Goal: Information Seeking & Learning: Learn about a topic

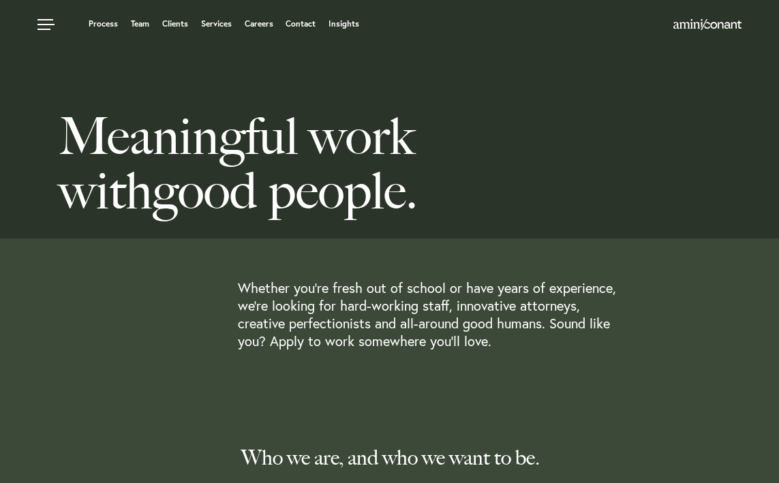
click at [256, 28] on link "Careers" at bounding box center [259, 24] width 29 height 8
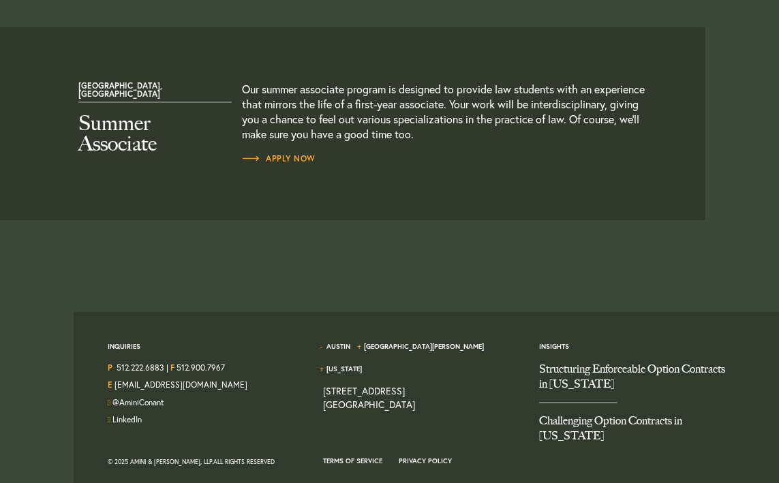
scroll to position [1644, 0]
click at [298, 154] on span "Apply Now" at bounding box center [279, 158] width 74 height 8
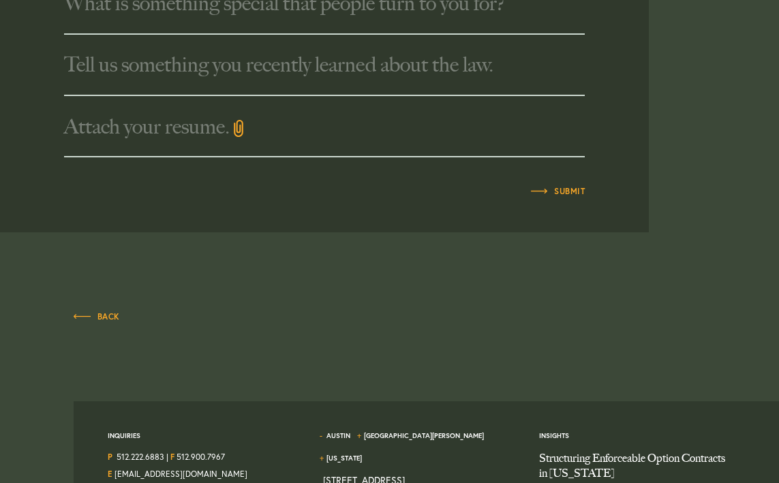
scroll to position [1024, 0]
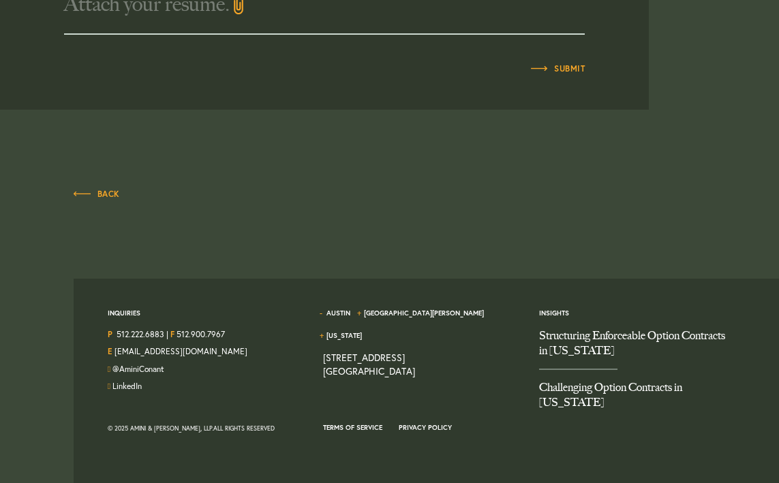
click at [100, 202] on div "Back" at bounding box center [390, 187] width 632 height 46
click at [100, 194] on span "Back" at bounding box center [97, 194] width 46 height 8
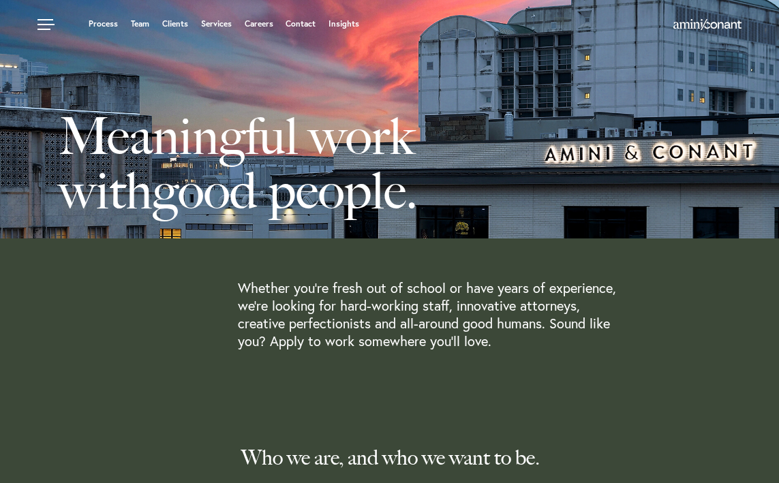
click at [256, 29] on ul "Process Team Clients Services Careers Contact Insights" at bounding box center [298, 24] width 523 height 14
click at [258, 23] on link "Careers" at bounding box center [259, 24] width 29 height 8
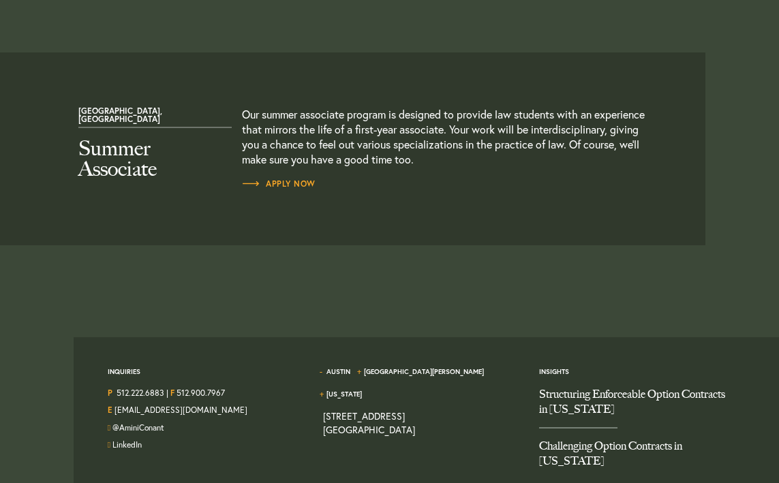
scroll to position [1651, 0]
